Goal: Task Accomplishment & Management: Use online tool/utility

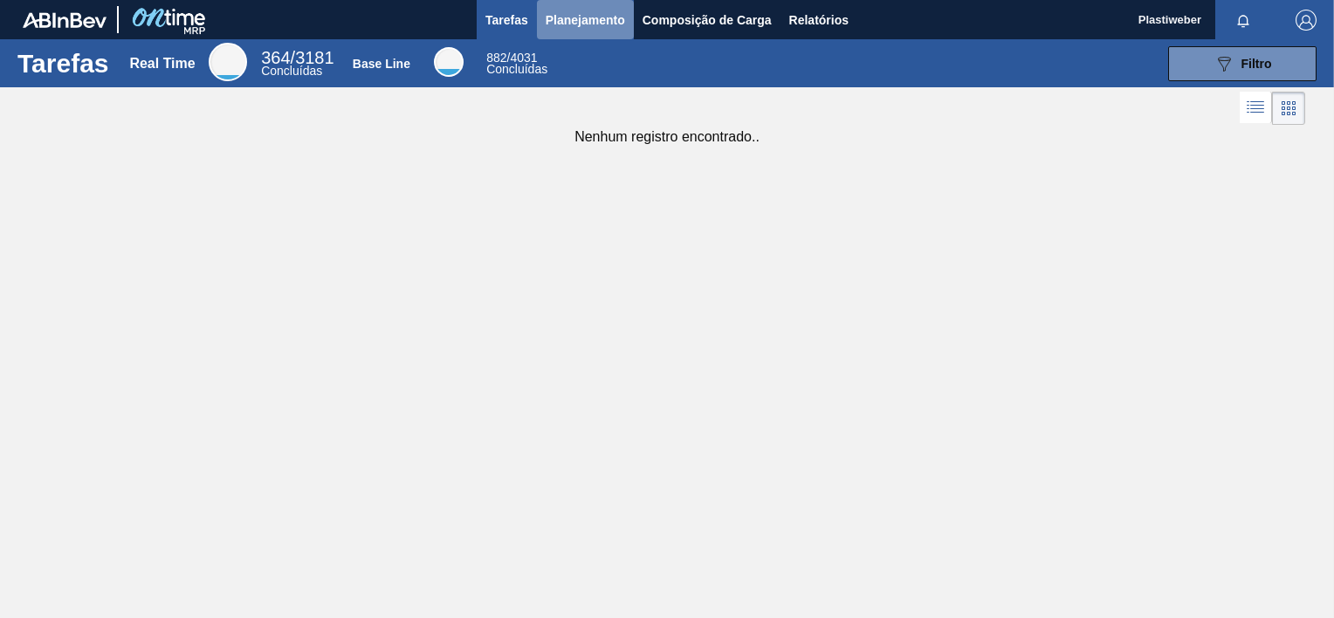
click at [563, 17] on span "Planejamento" at bounding box center [584, 20] width 79 height 21
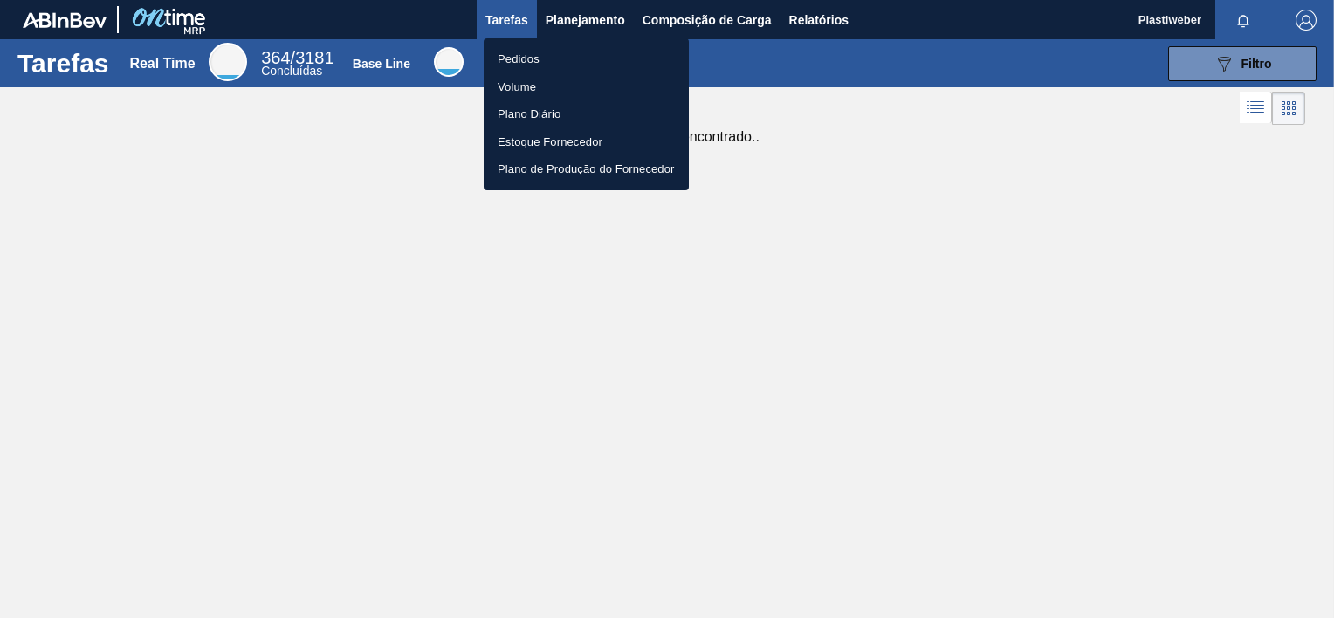
click at [549, 59] on li "Pedidos" at bounding box center [586, 59] width 205 height 28
